Goal: Task Accomplishment & Management: Manage account settings

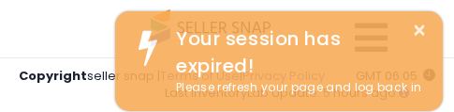
select select "**********"
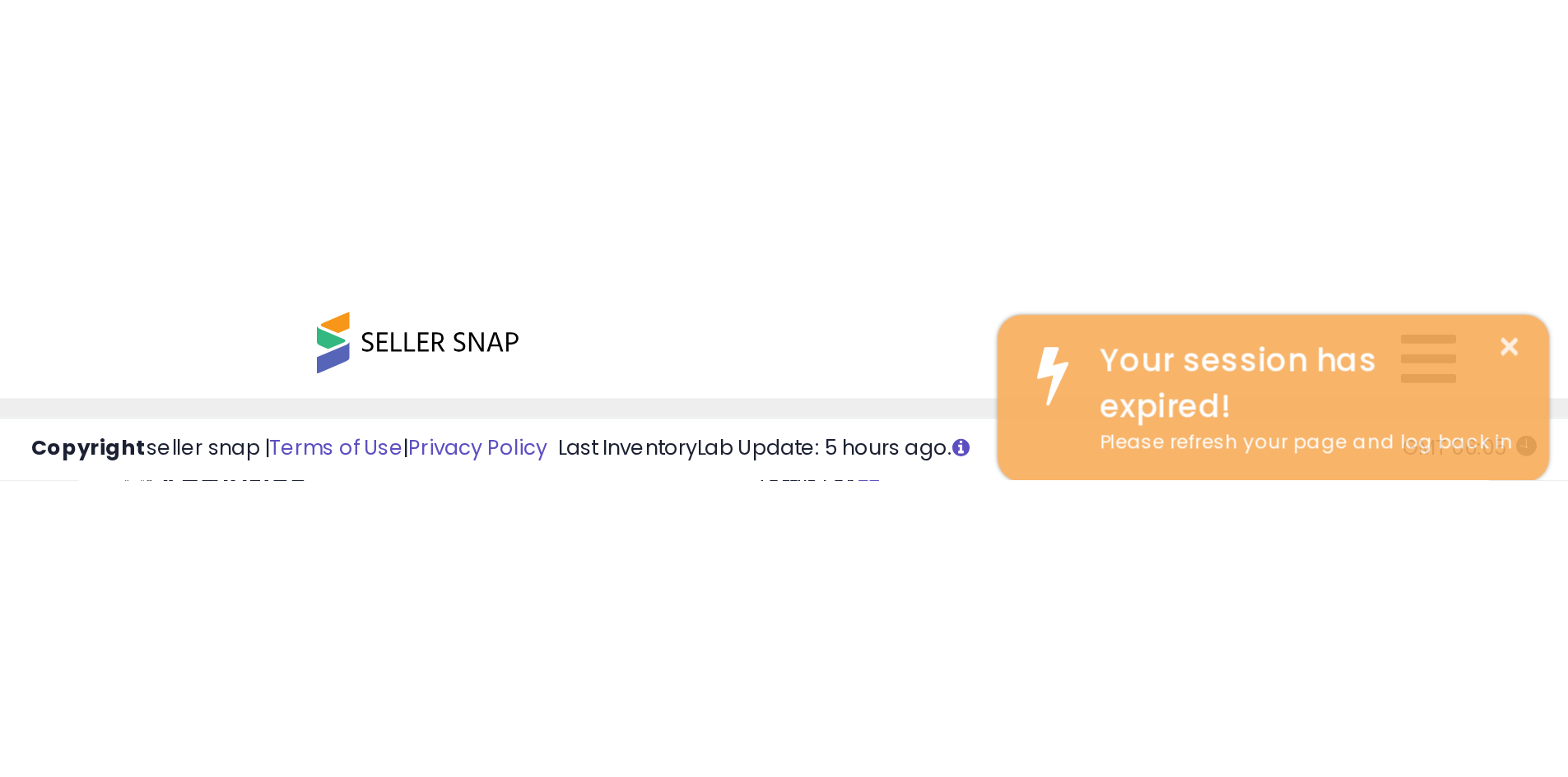
scroll to position [337, 862]
